Goal: Information Seeking & Learning: Learn about a topic

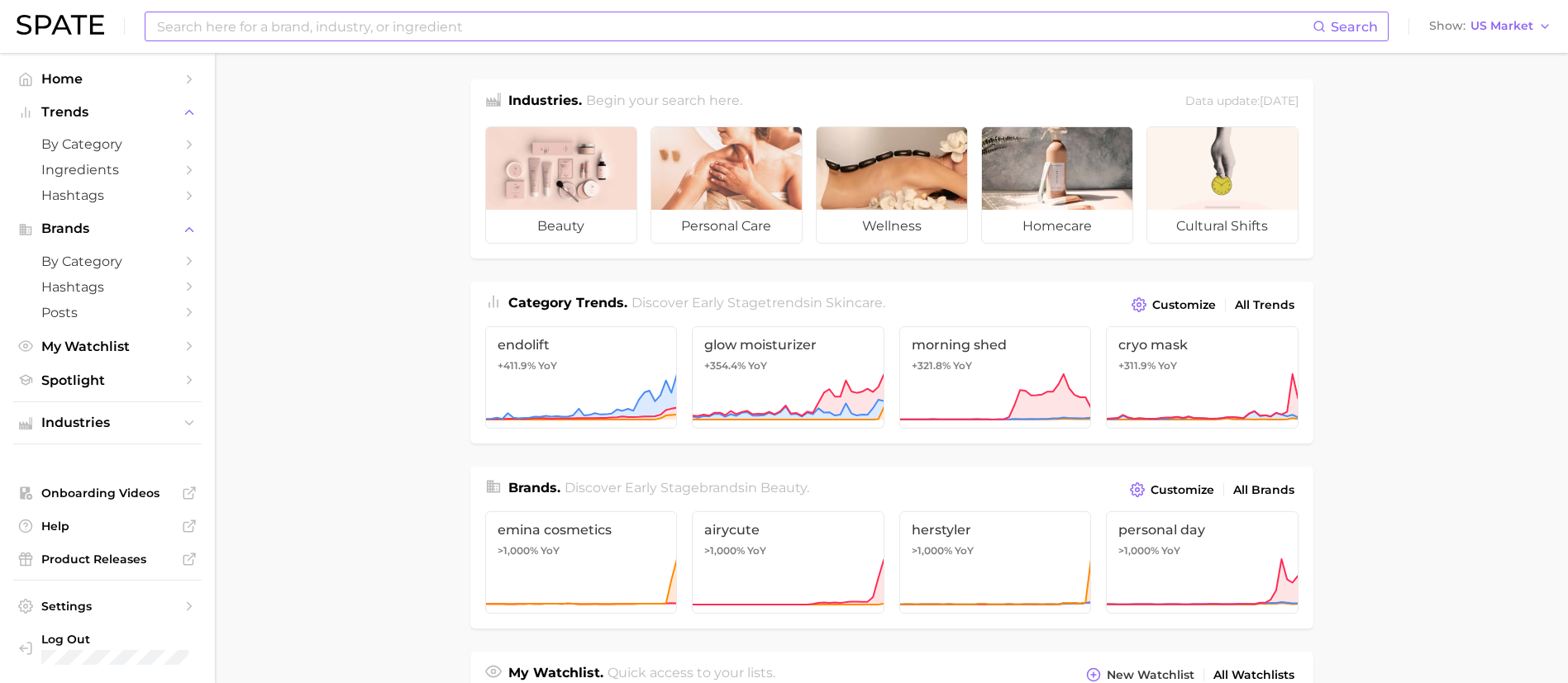
click at [485, 21] on input at bounding box center [734, 26] width 1157 height 28
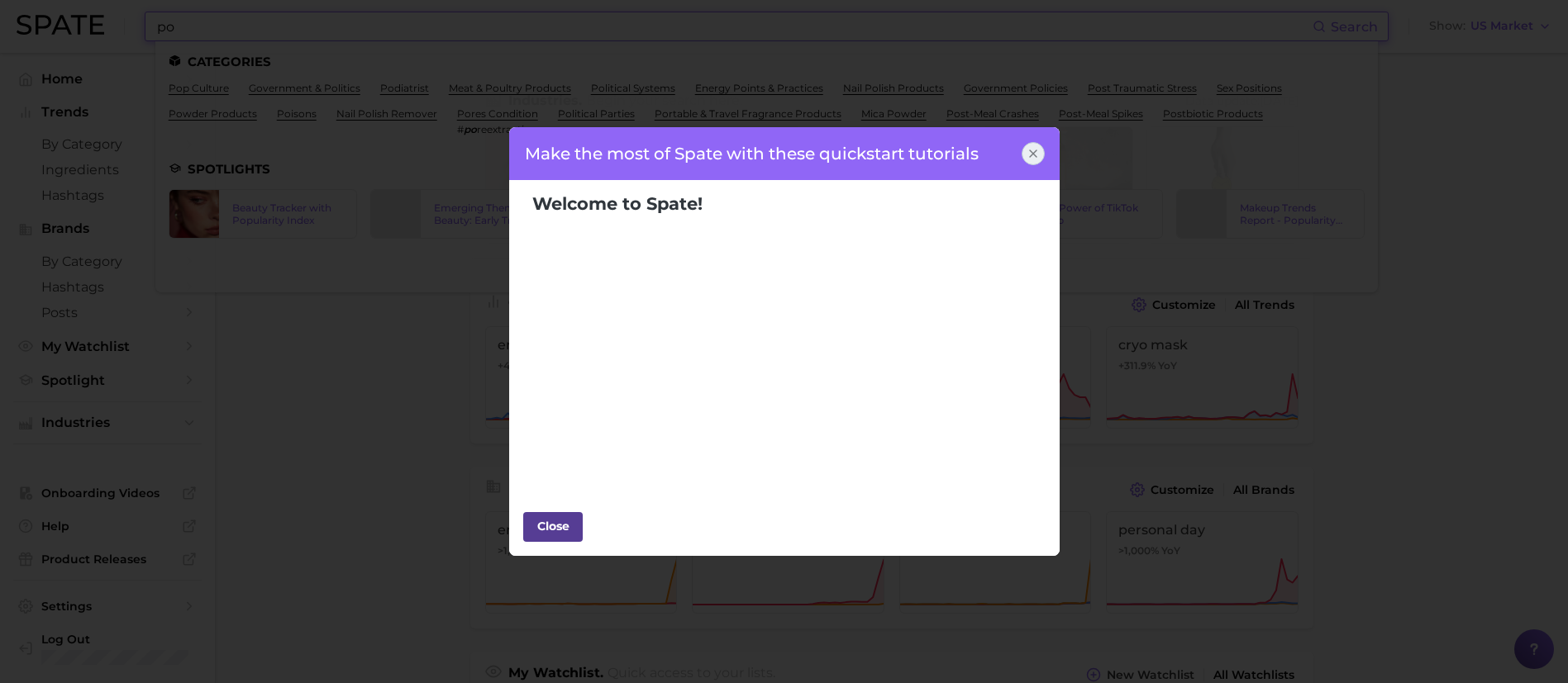
type input "po"
click at [567, 522] on div "Close" at bounding box center [553, 526] width 50 height 25
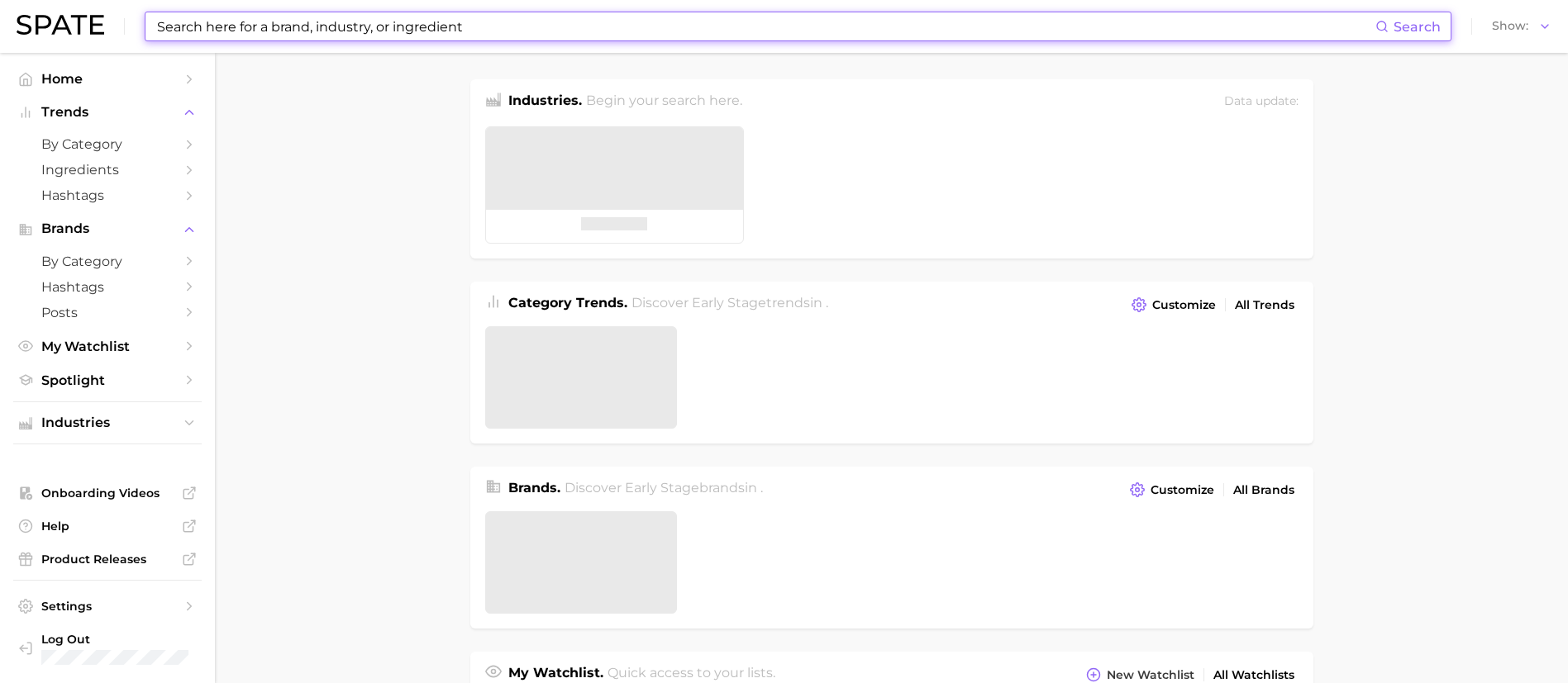
click at [401, 31] on input at bounding box center [766, 26] width 1220 height 28
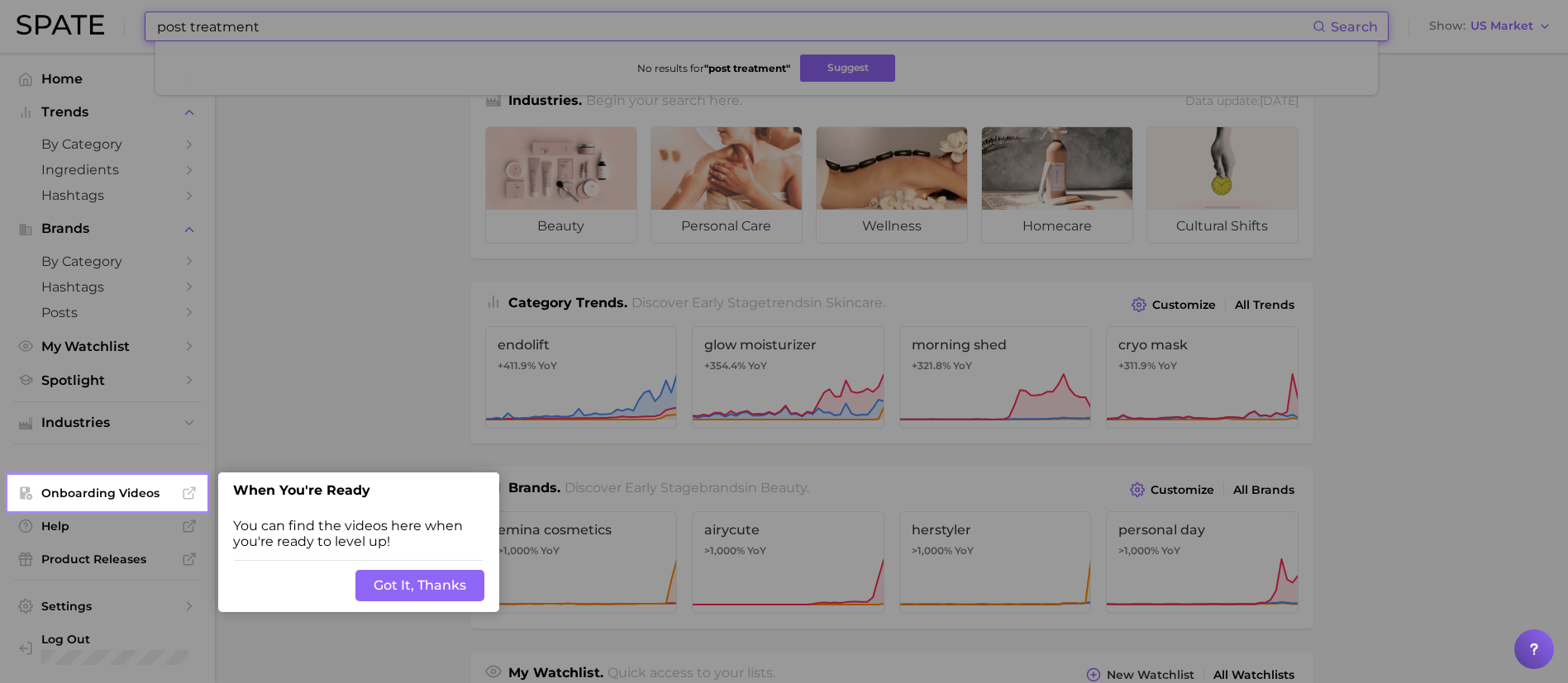
click at [386, 584] on button "Got It, Thanks" at bounding box center [420, 586] width 129 height 31
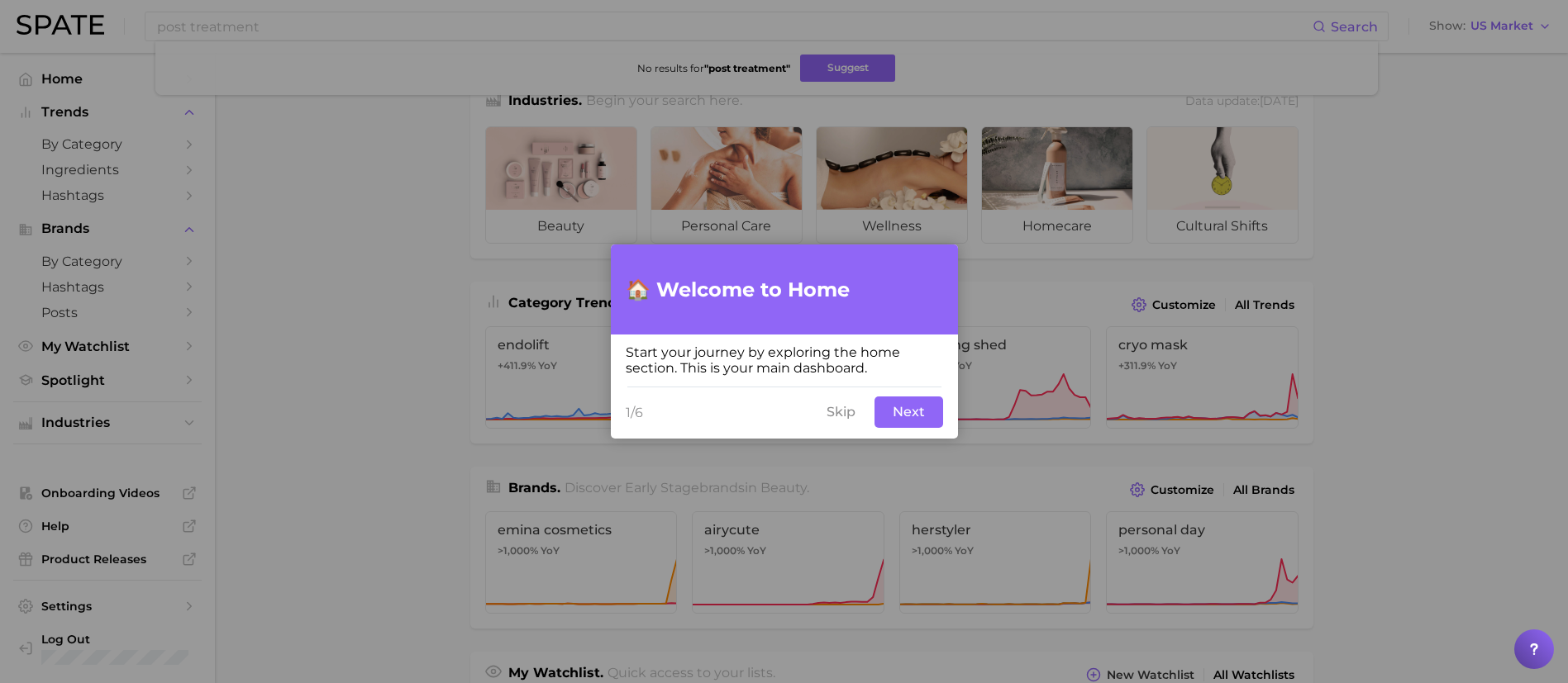
click at [904, 427] on button "Next" at bounding box center [909, 412] width 69 height 31
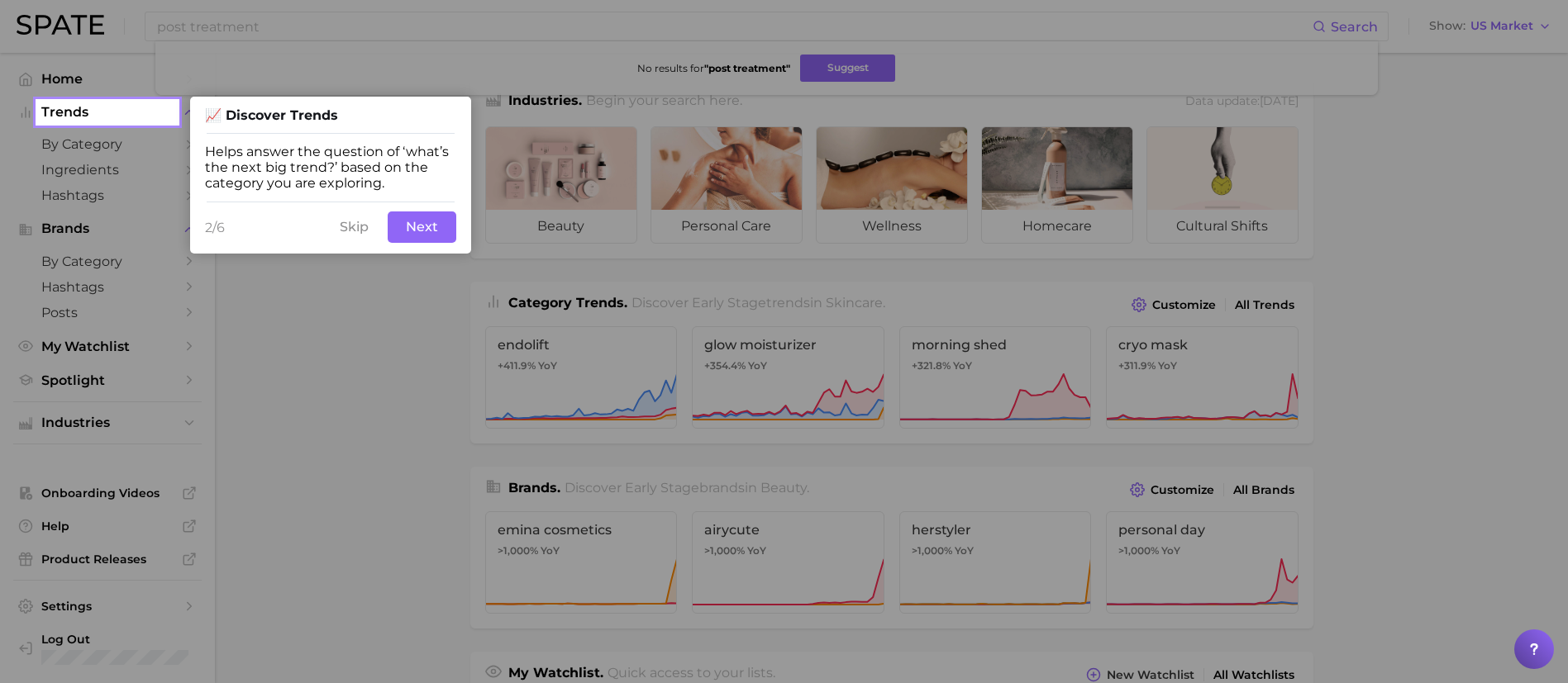
click at [410, 236] on button "Next" at bounding box center [422, 227] width 69 height 31
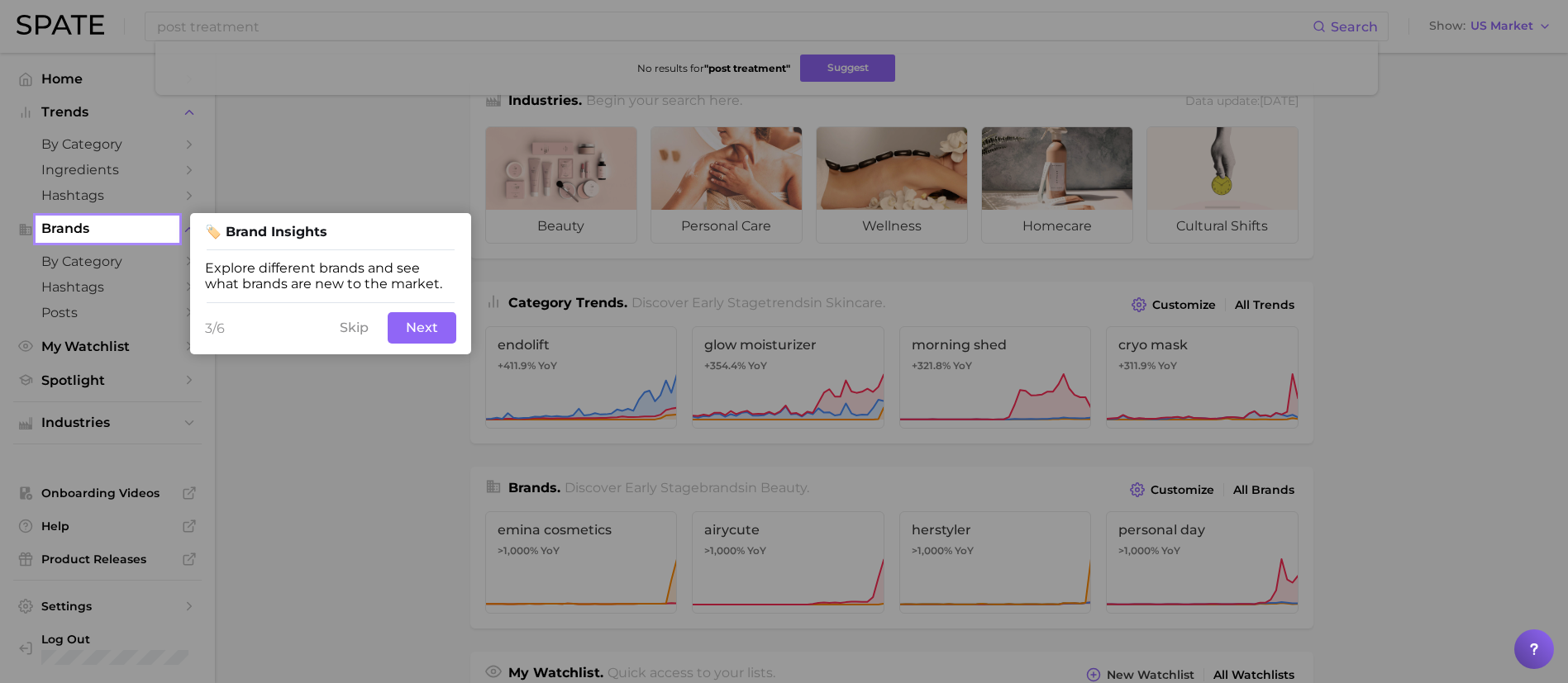
click at [452, 331] on button "Next" at bounding box center [422, 328] width 69 height 31
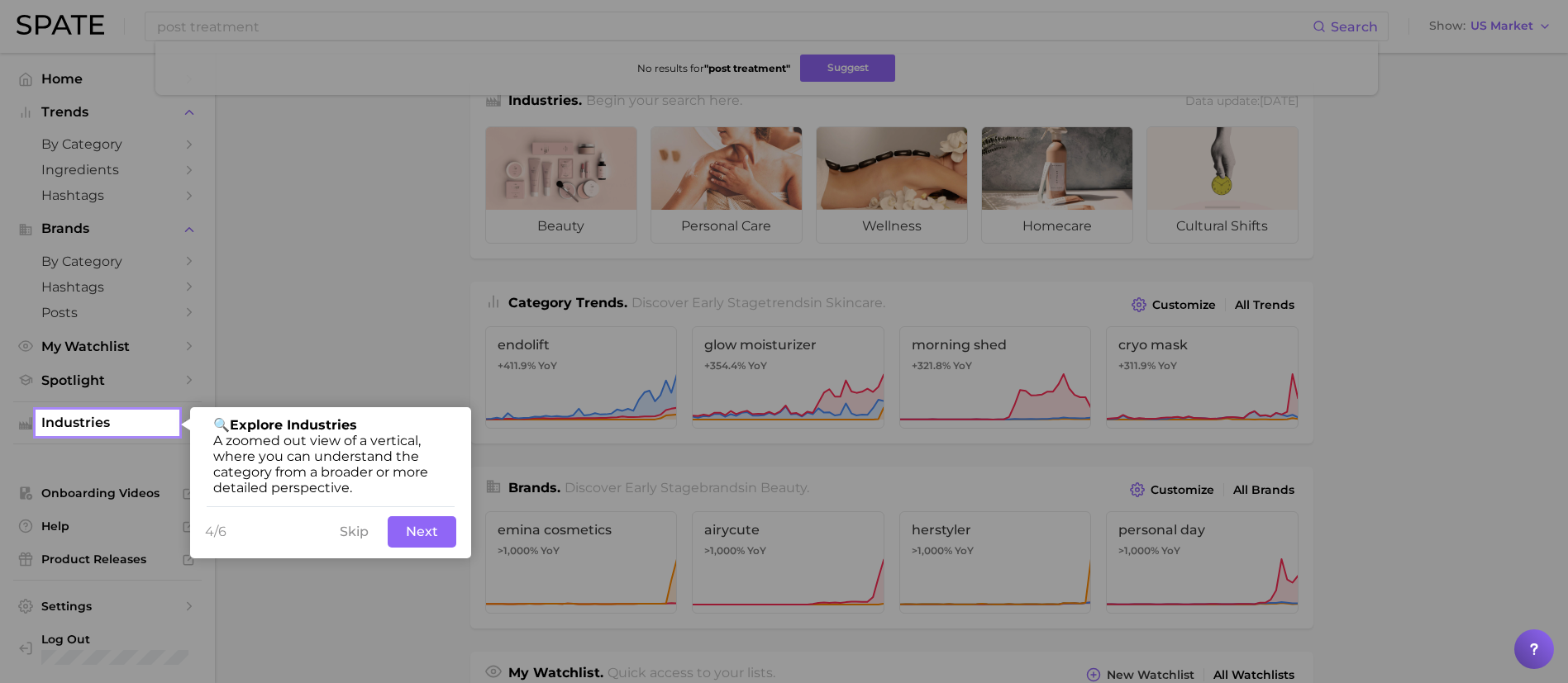
click at [441, 541] on button "Next" at bounding box center [422, 532] width 69 height 31
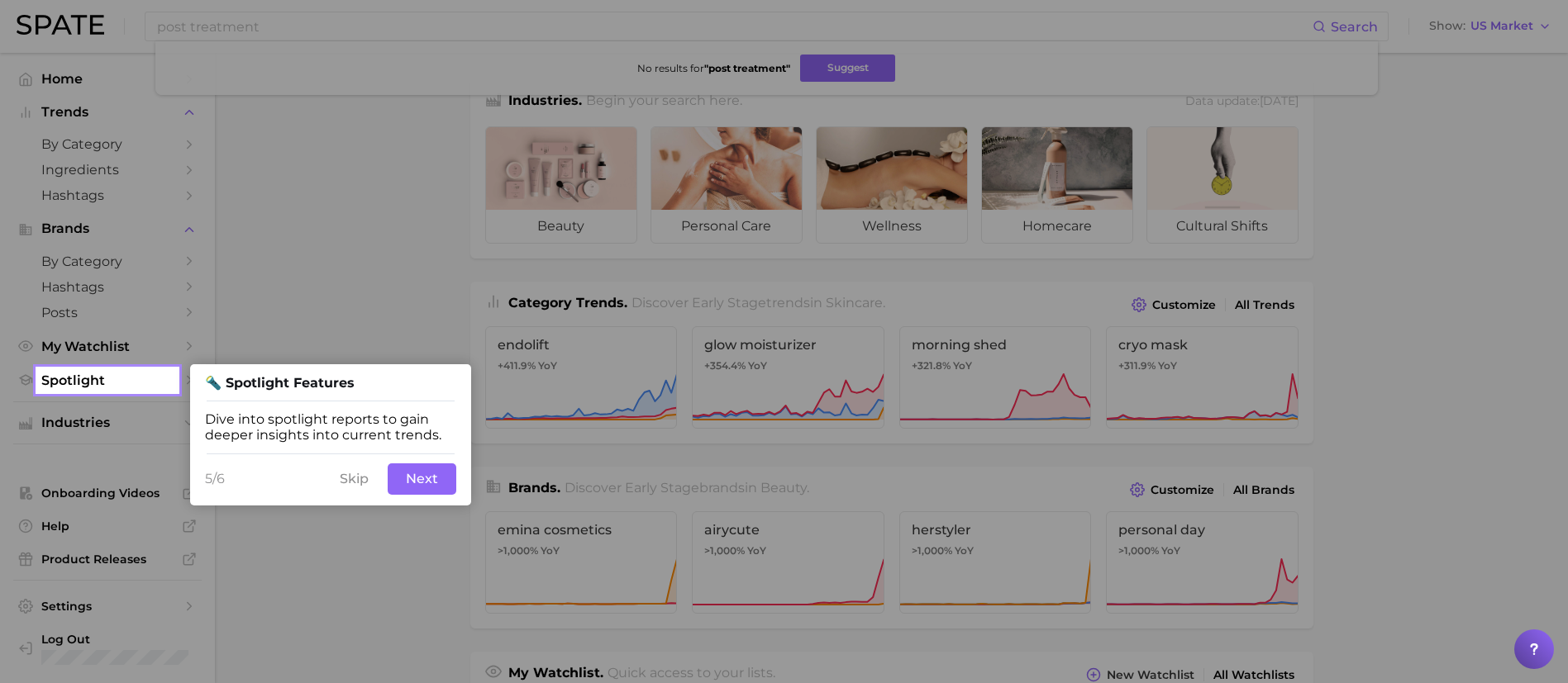
click at [436, 491] on button "Next" at bounding box center [422, 479] width 69 height 31
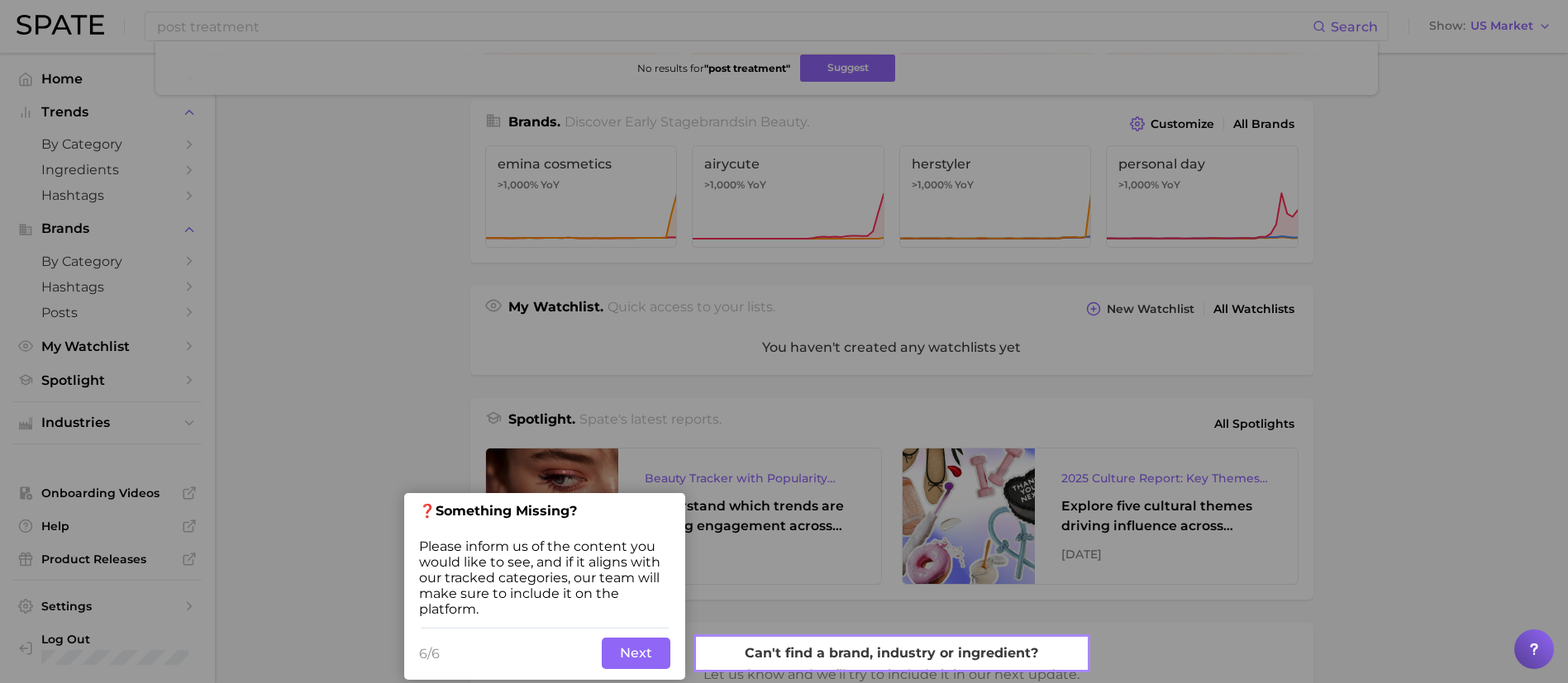
scroll to position [388, 0]
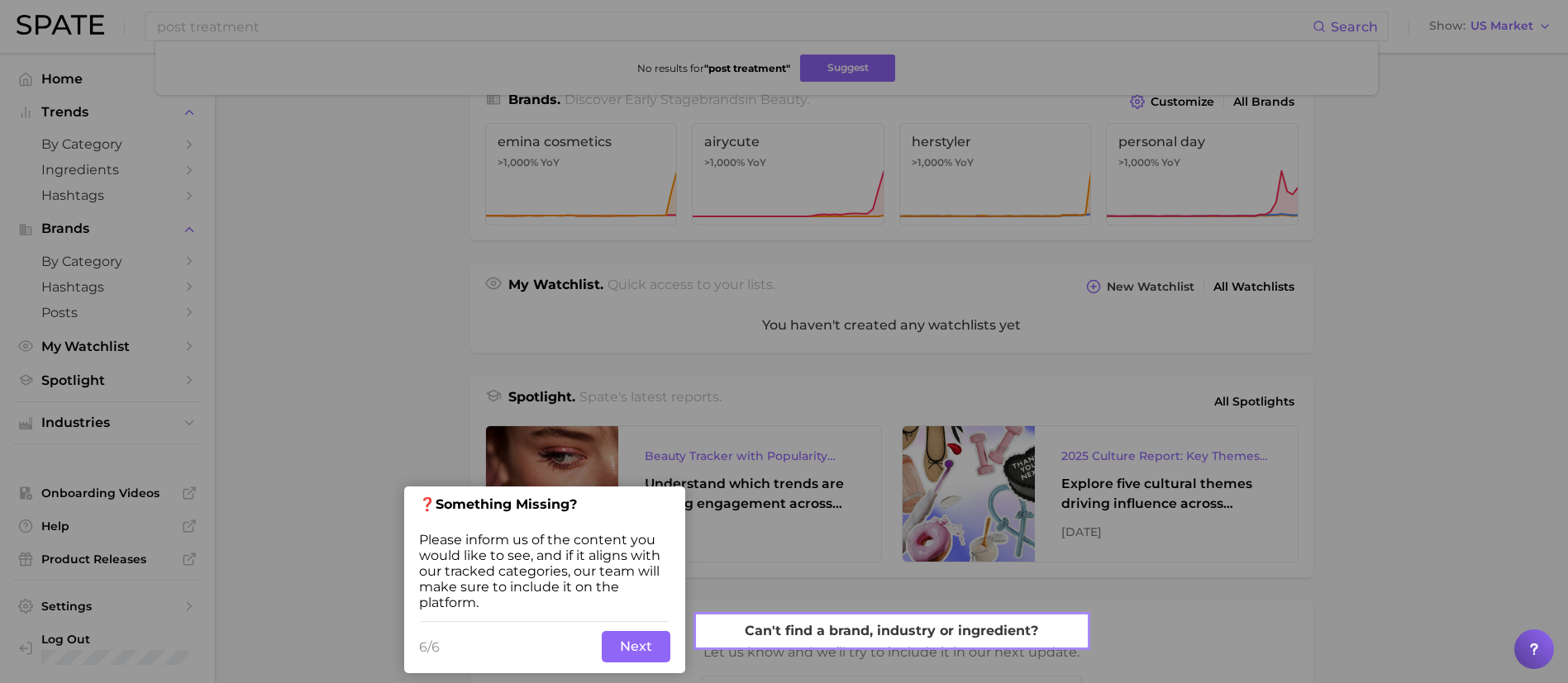
click at [643, 641] on button "Next" at bounding box center [636, 647] width 69 height 31
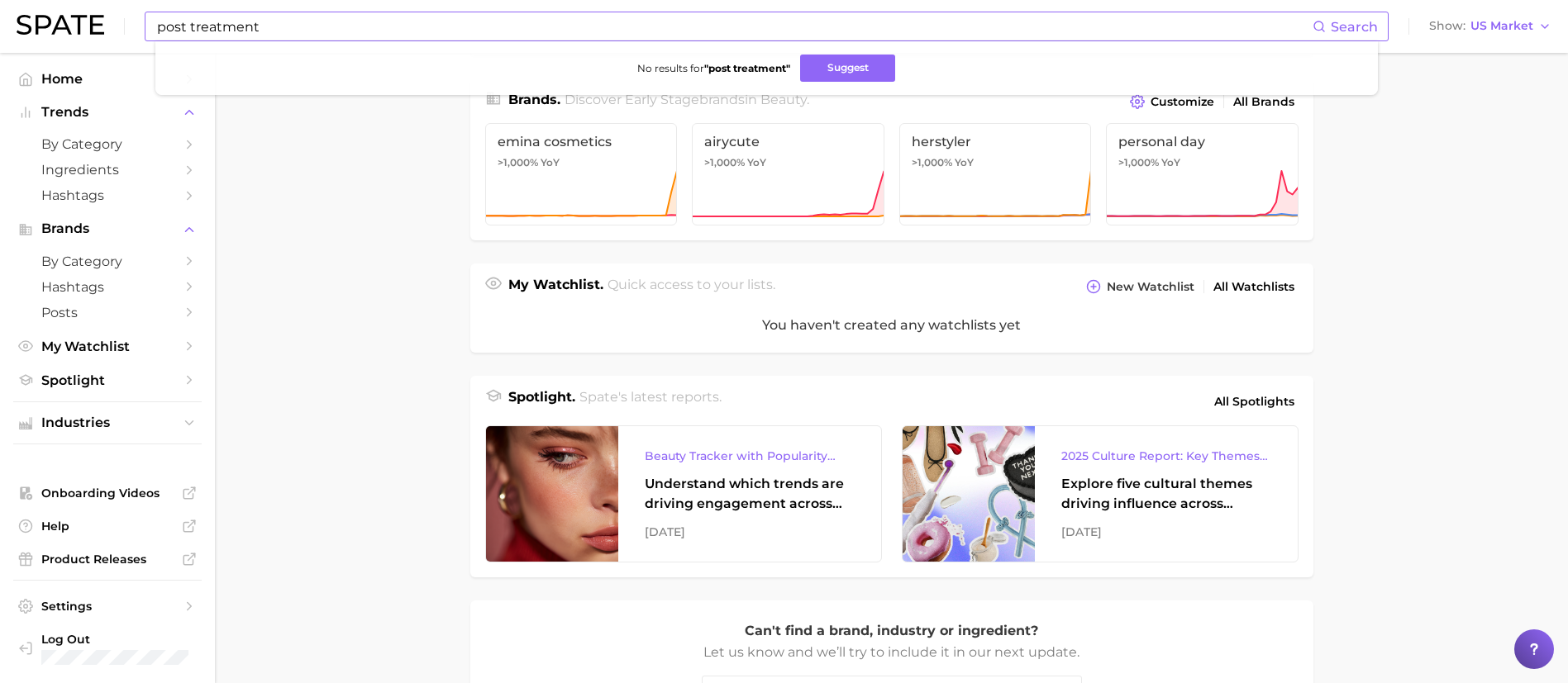
click at [386, 31] on input "post treatment" at bounding box center [734, 26] width 1157 height 28
drag, startPoint x: 386, startPoint y: 31, endPoint x: -12, endPoint y: 22, distance: 398.1
click at [855, 58] on button "Suggest" at bounding box center [849, 68] width 95 height 28
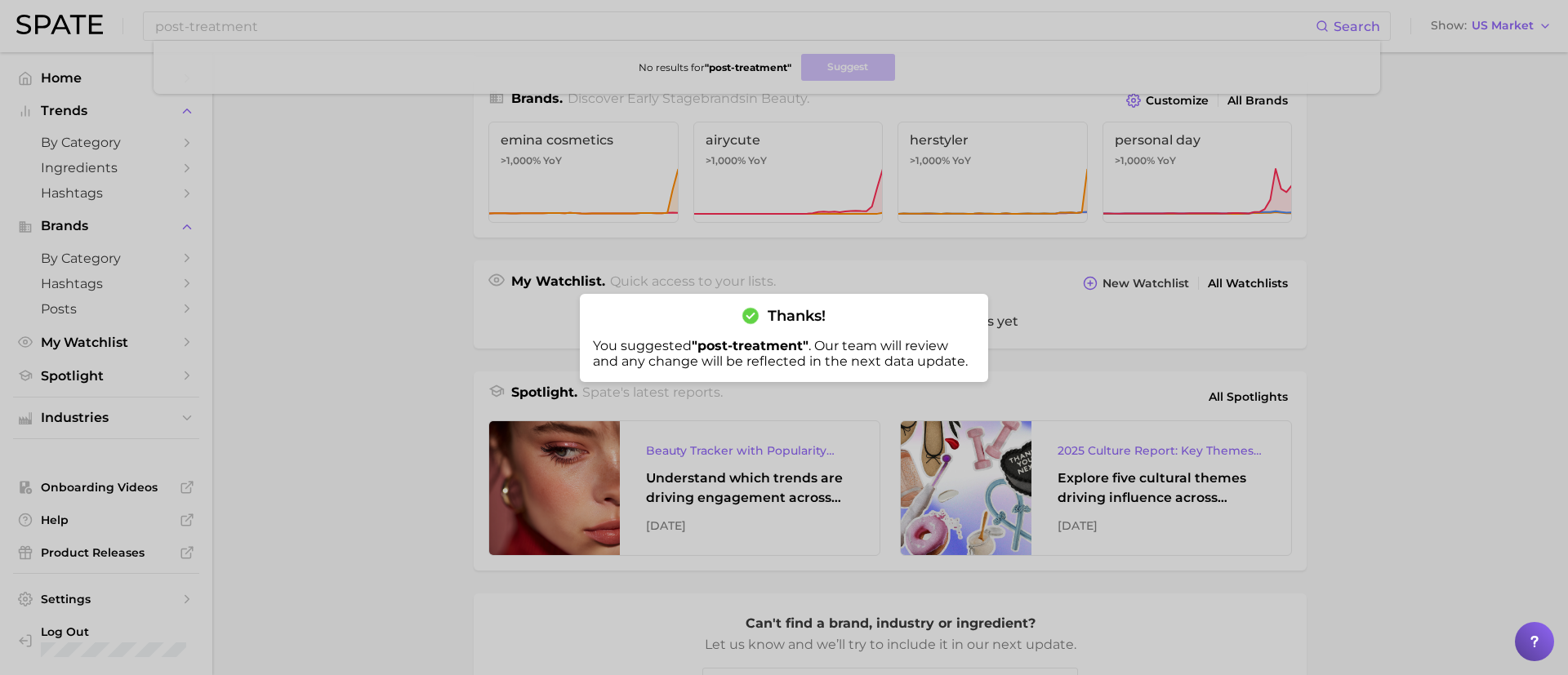
click at [341, 283] on div at bounding box center [784, 338] width 1568 height 675
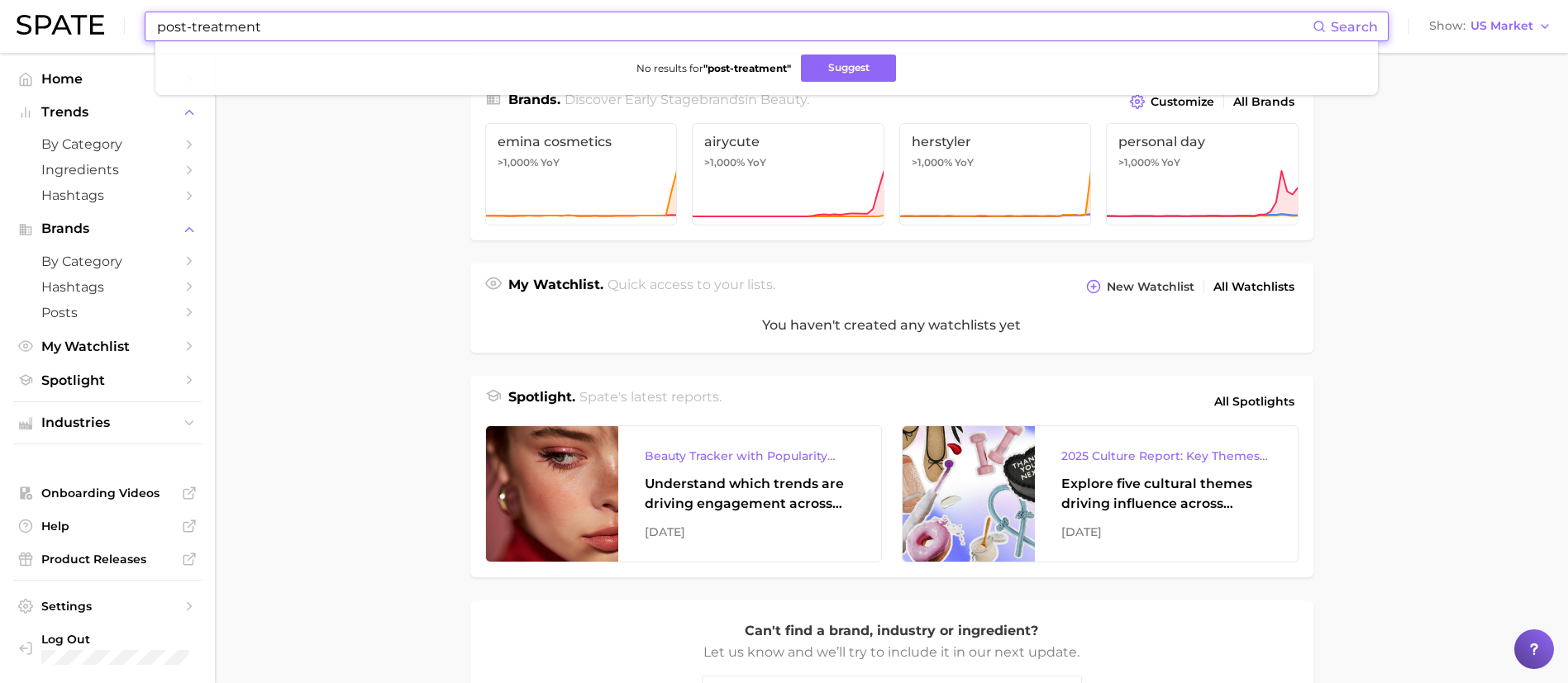
click at [256, 29] on input "post-treatment" at bounding box center [734, 26] width 1157 height 28
drag, startPoint x: 275, startPoint y: 25, endPoint x: 185, endPoint y: 28, distance: 90.0
click at [185, 28] on input "post-treatment" at bounding box center [734, 26] width 1157 height 28
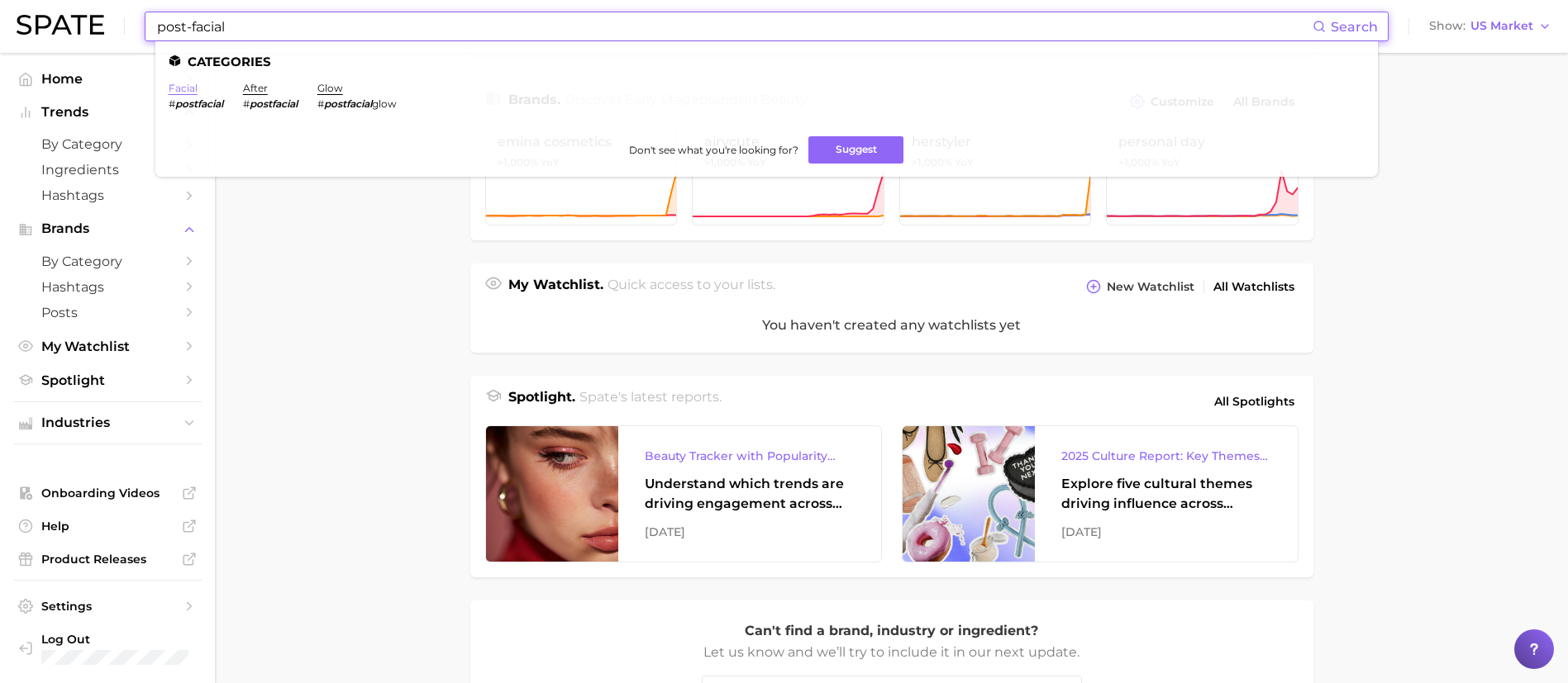
type input "post-facial"
click at [188, 89] on link "facial" at bounding box center [183, 88] width 29 height 12
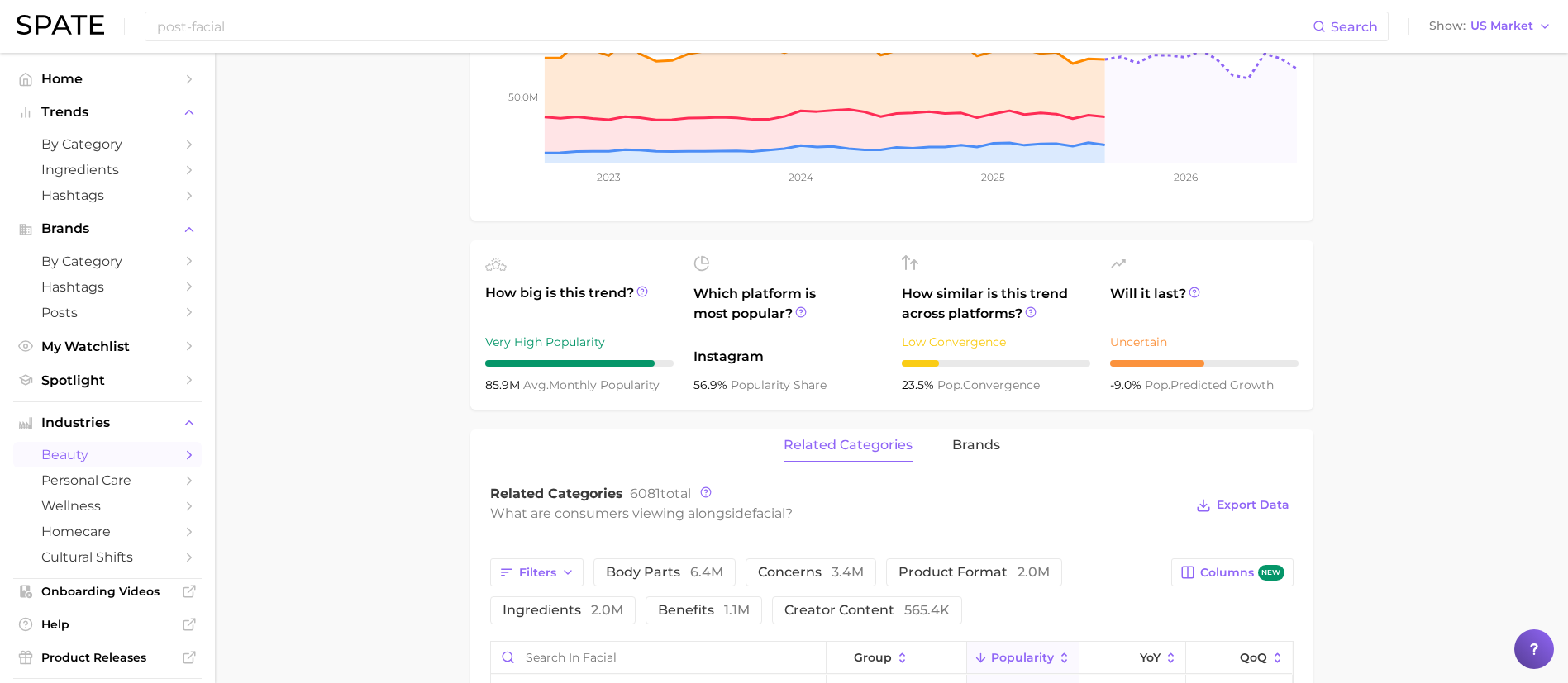
scroll to position [19, 0]
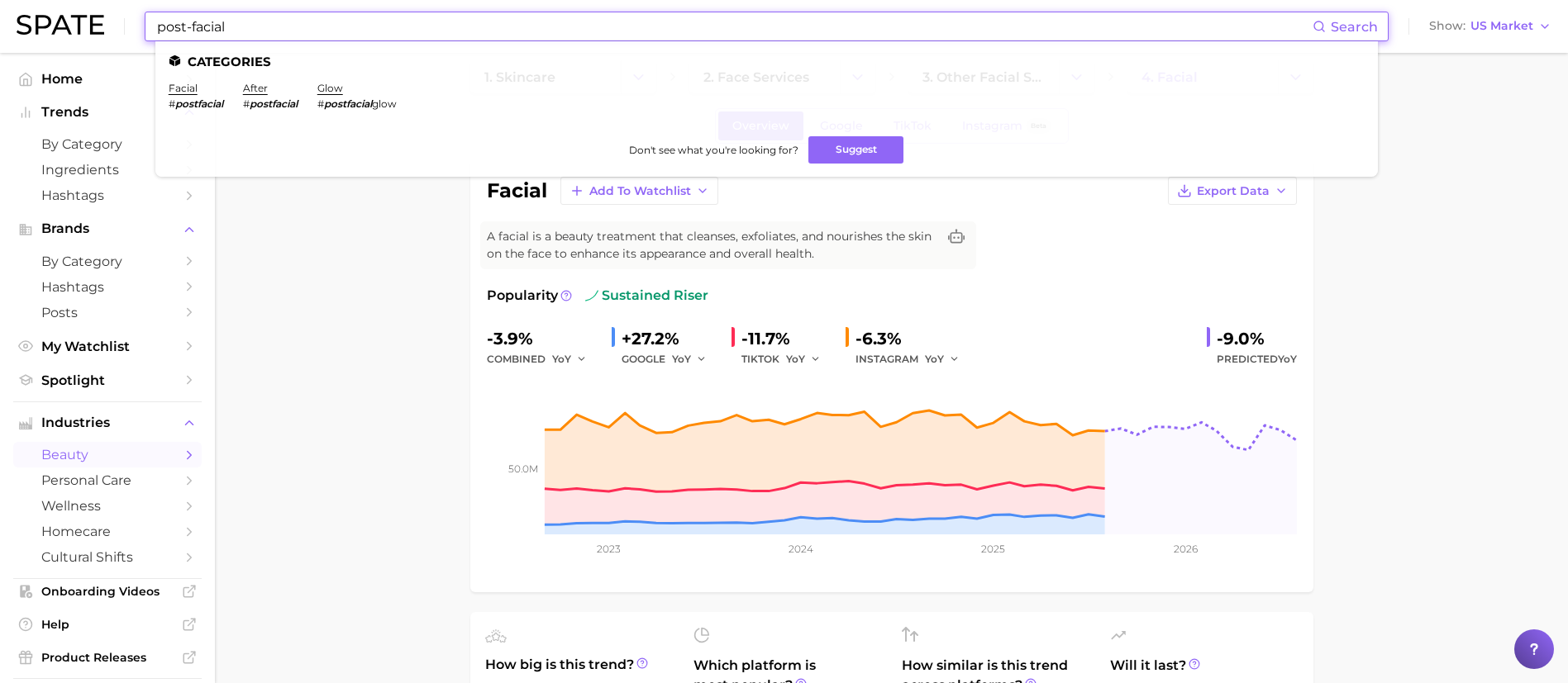
click at [815, 19] on input "post-facial" at bounding box center [734, 26] width 1157 height 28
click at [259, 89] on link "after" at bounding box center [255, 88] width 25 height 12
